Goal: Transaction & Acquisition: Obtain resource

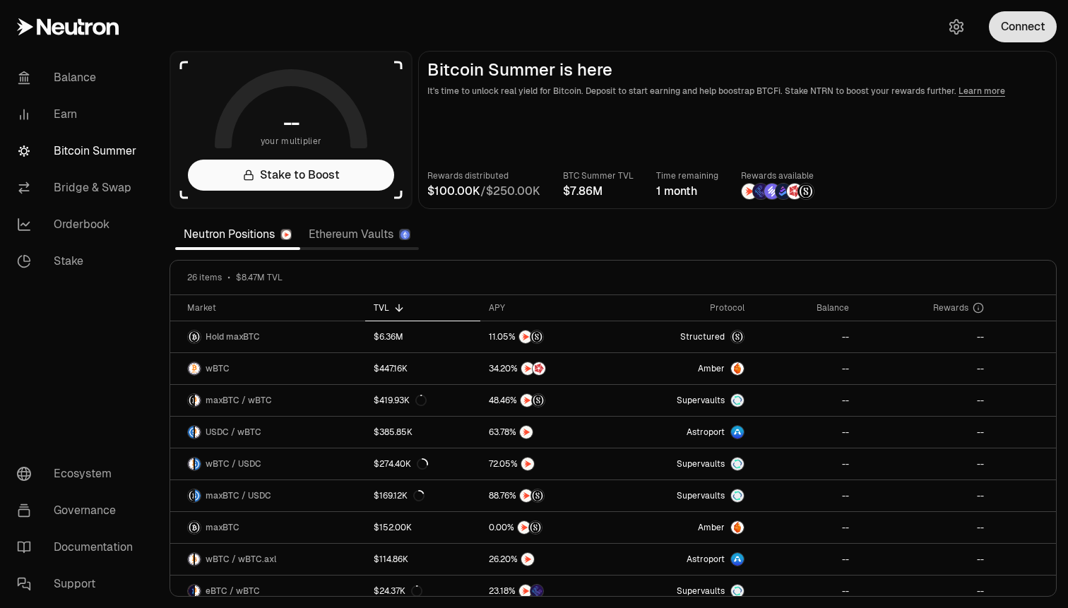
click at [1035, 38] on button "Connect" at bounding box center [1023, 26] width 68 height 31
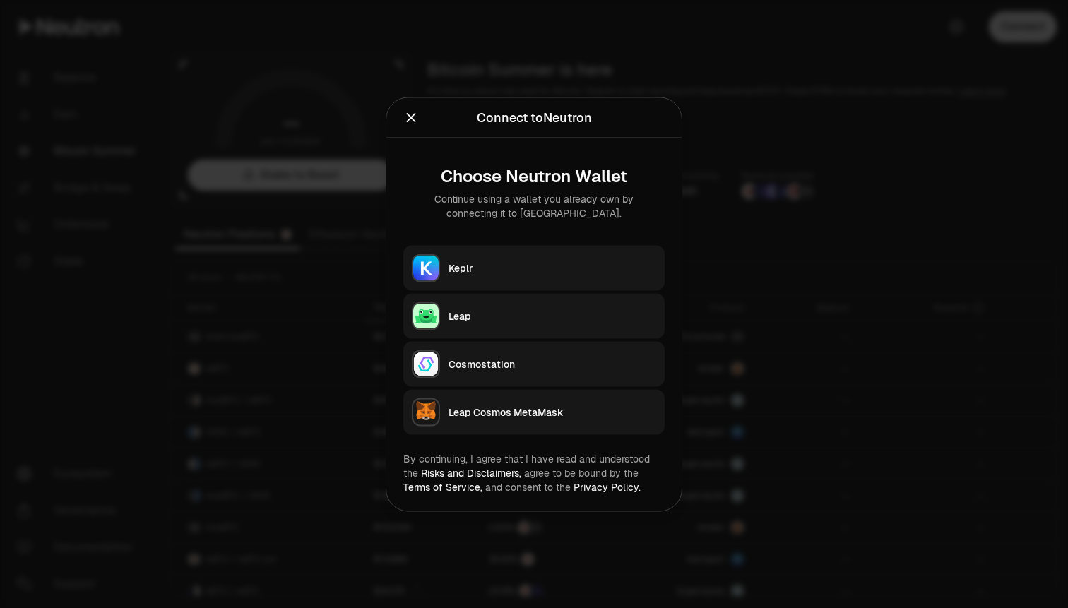
click at [542, 279] on button "Keplr" at bounding box center [533, 267] width 261 height 45
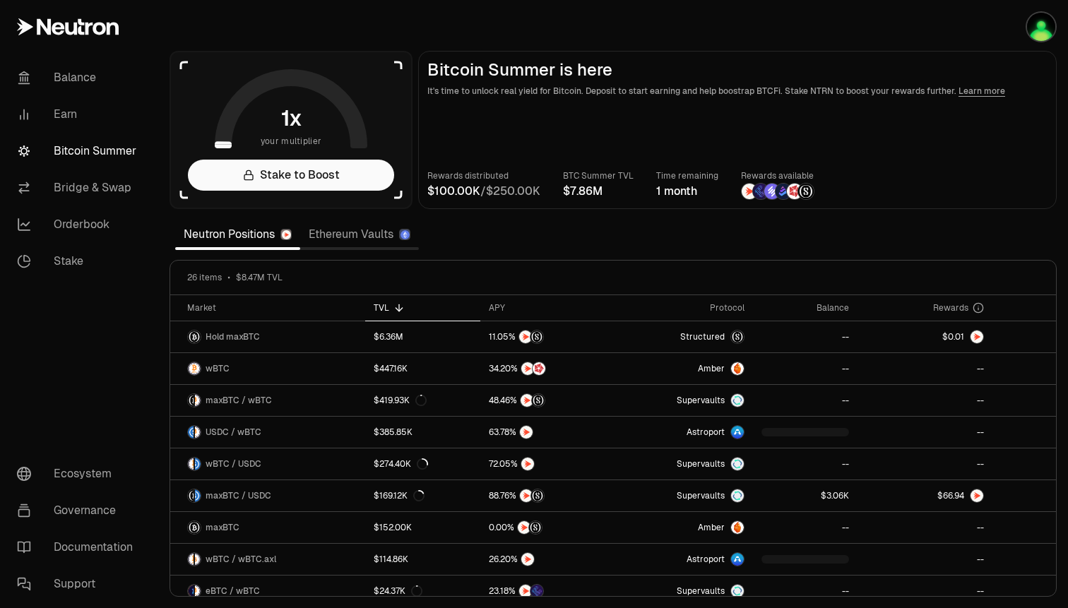
click at [361, 238] on link "Ethereum Vaults" at bounding box center [359, 234] width 119 height 28
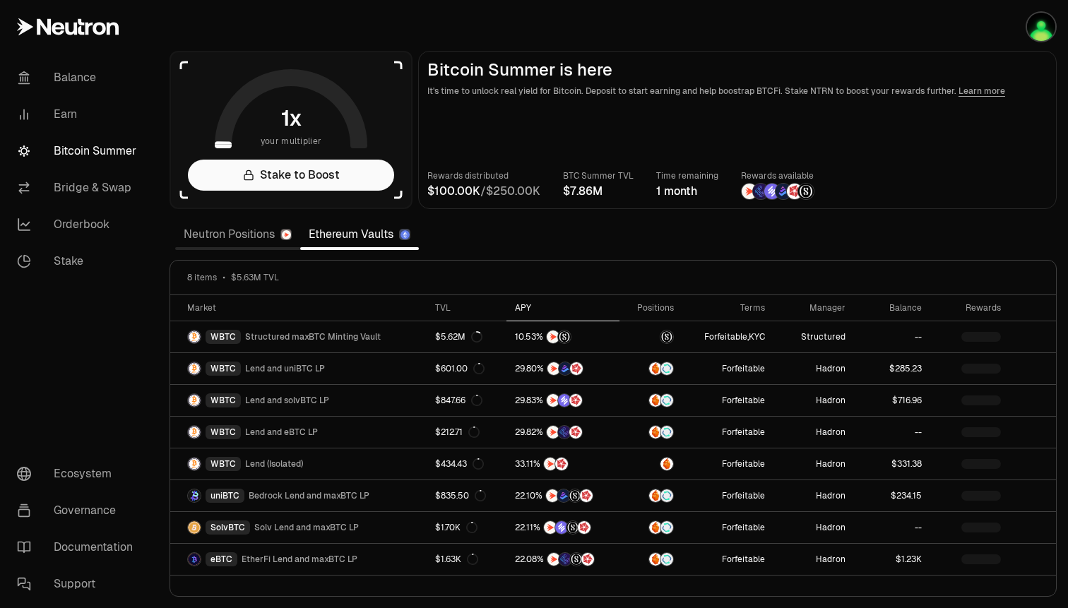
click at [523, 306] on div "APY" at bounding box center [563, 307] width 97 height 11
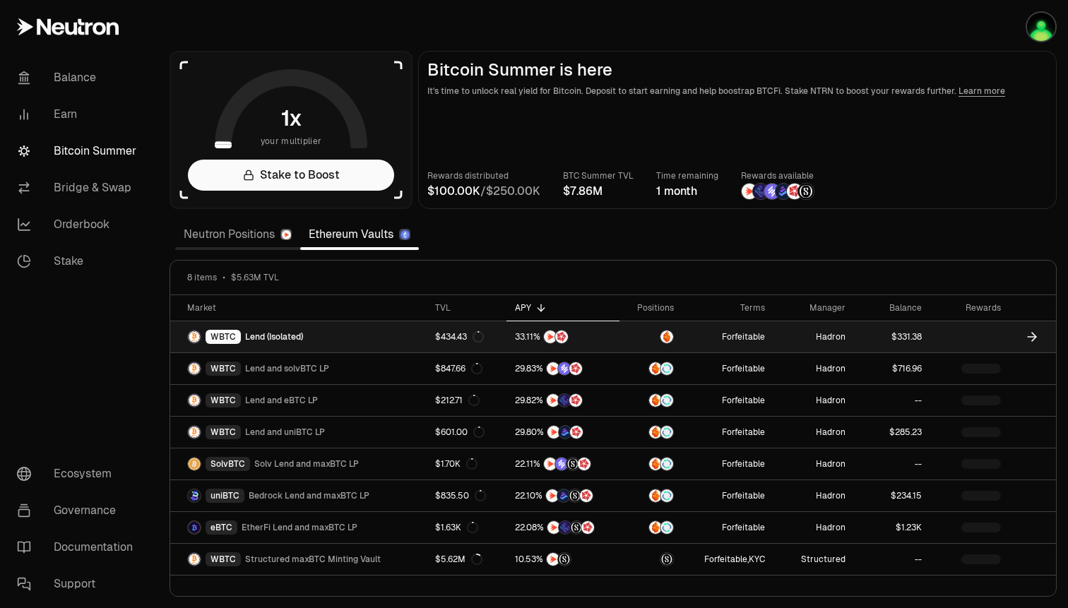
click at [1033, 335] on icon at bounding box center [1032, 337] width 14 height 14
